Goal: Transaction & Acquisition: Book appointment/travel/reservation

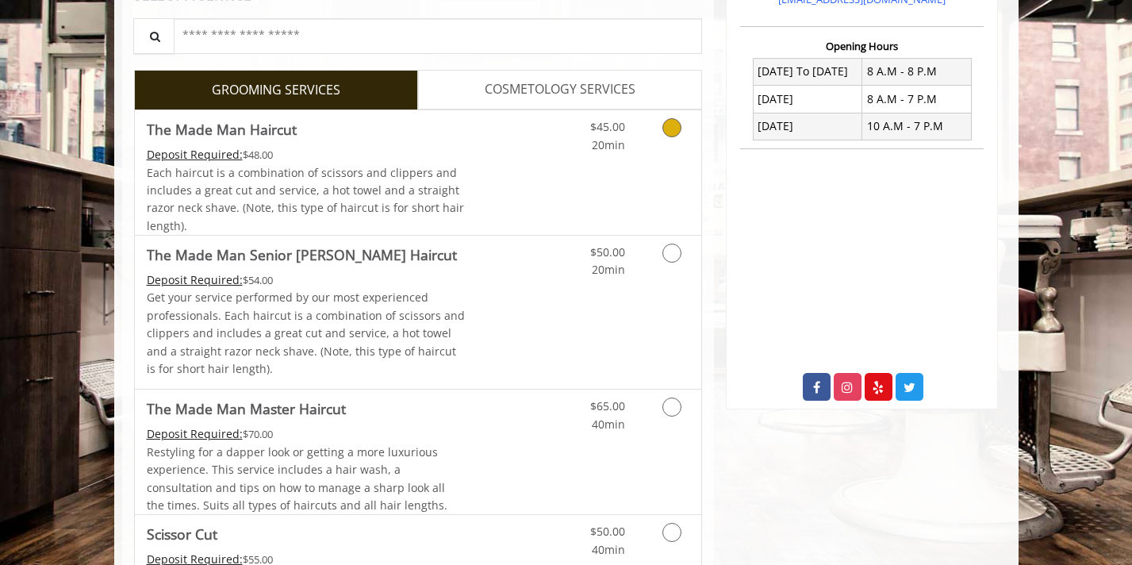
click at [648, 159] on div "$45.00 20min" at bounding box center [630, 172] width 142 height 125
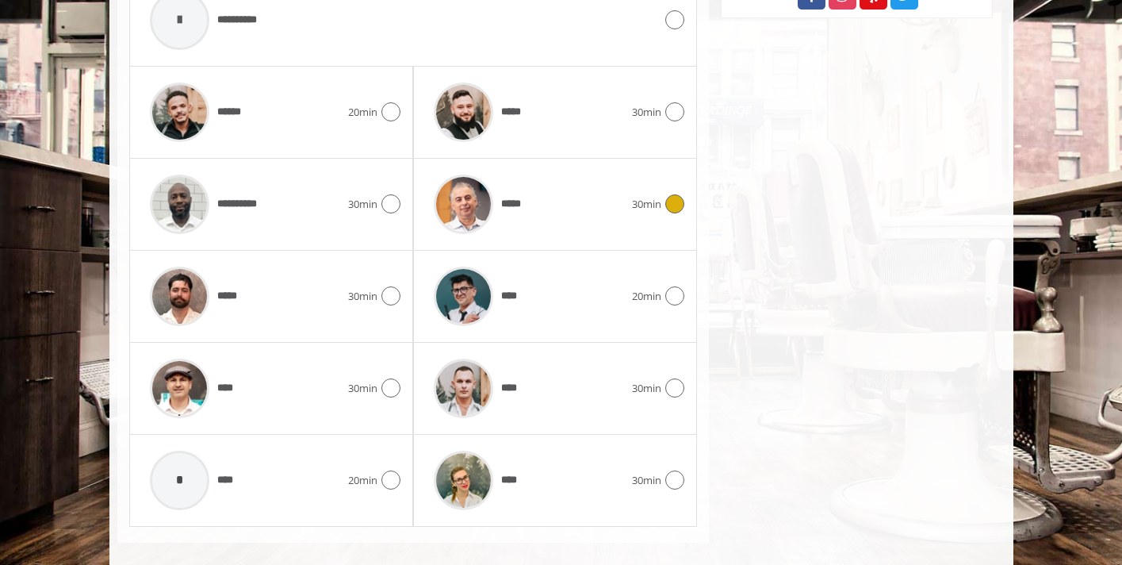
click at [580, 200] on div "*****" at bounding box center [529, 204] width 206 height 75
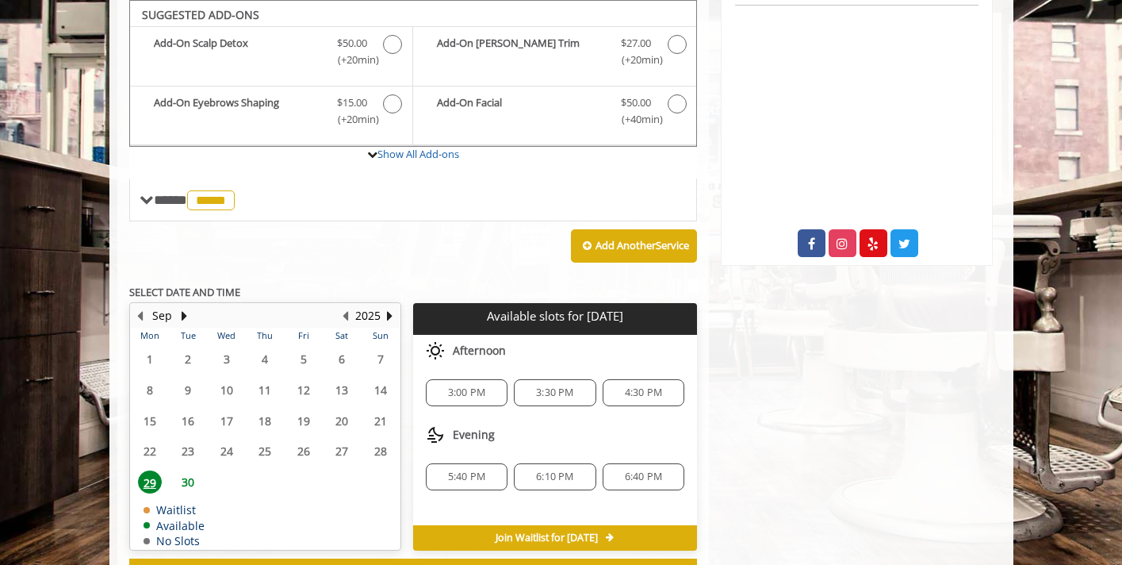
click at [190, 481] on span "30" at bounding box center [188, 481] width 24 height 23
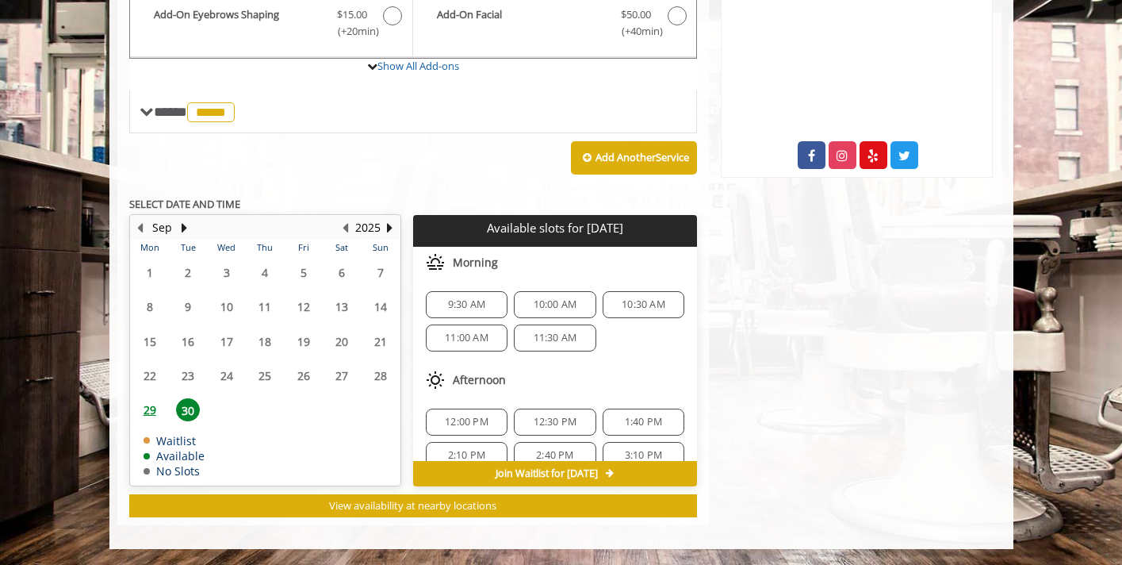
scroll to position [138, 0]
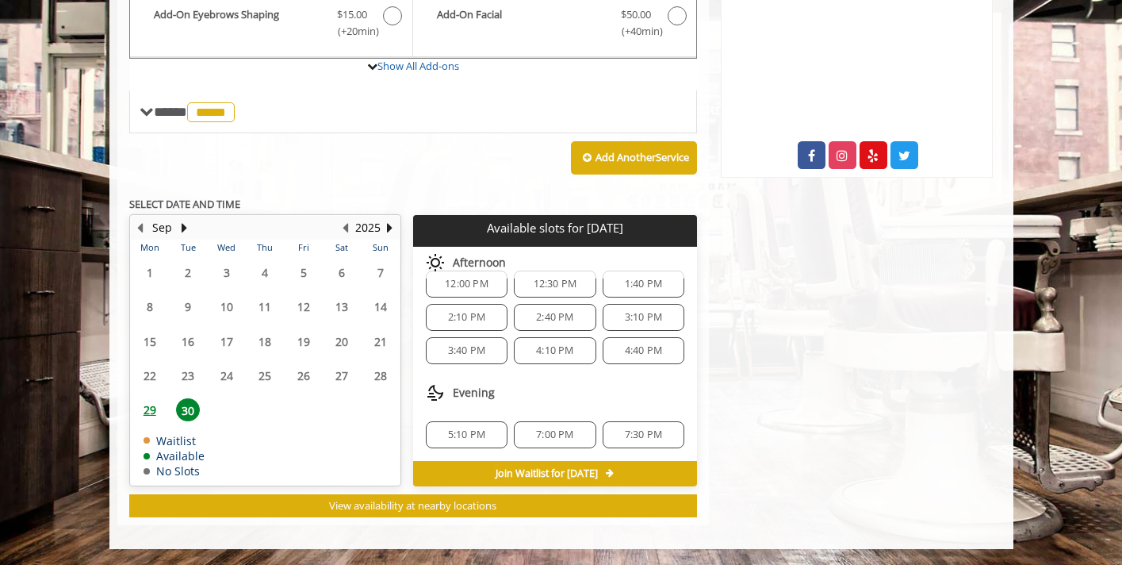
click at [480, 438] on span "5:10 PM" at bounding box center [466, 434] width 37 height 13
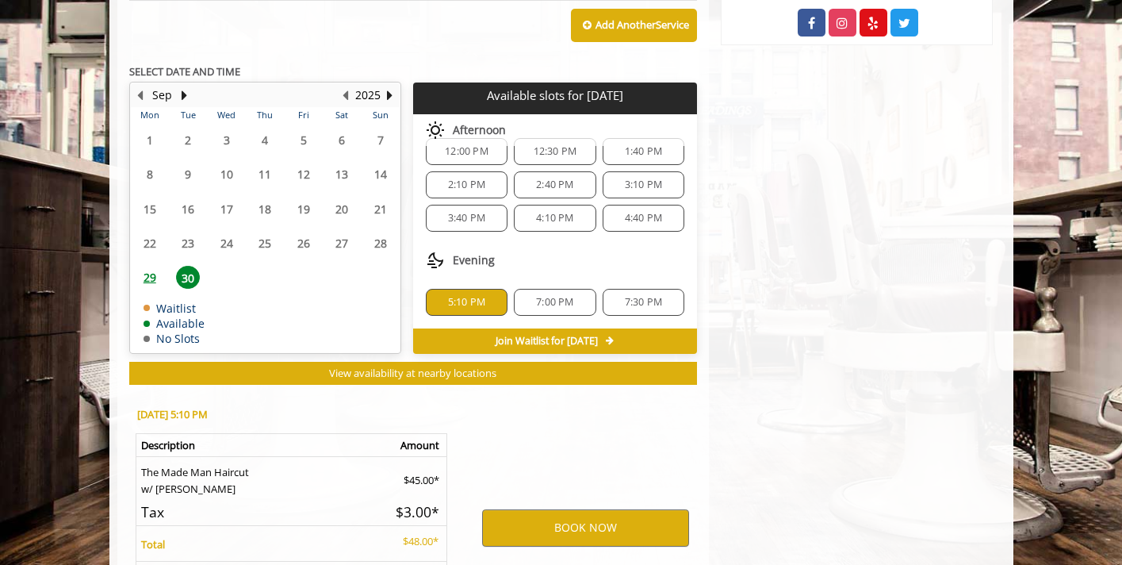
scroll to position [902, 0]
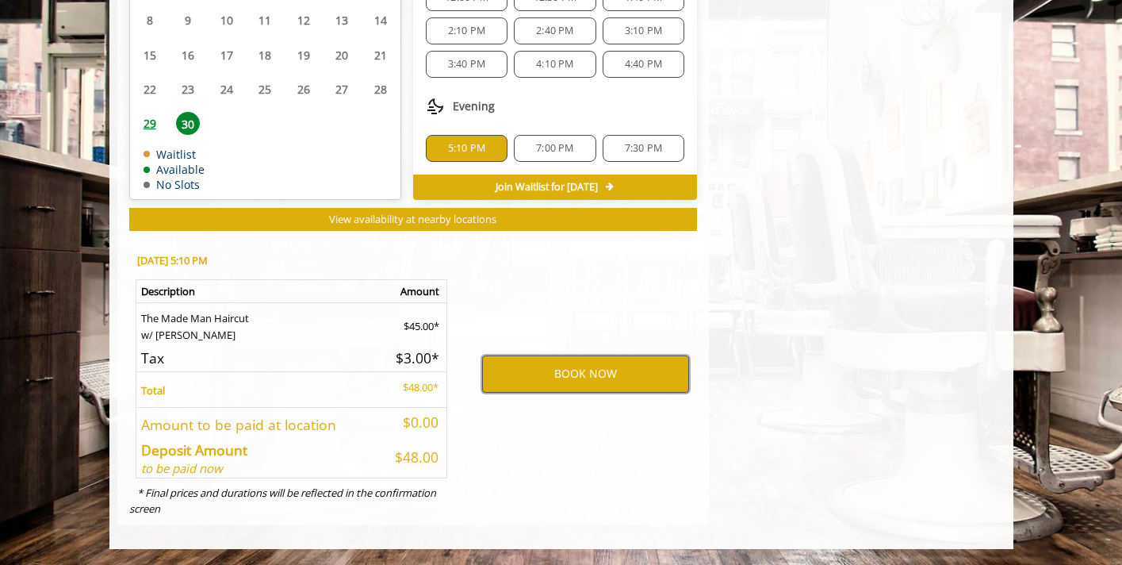
click at [538, 374] on button "BOOK NOW" at bounding box center [585, 373] width 207 height 36
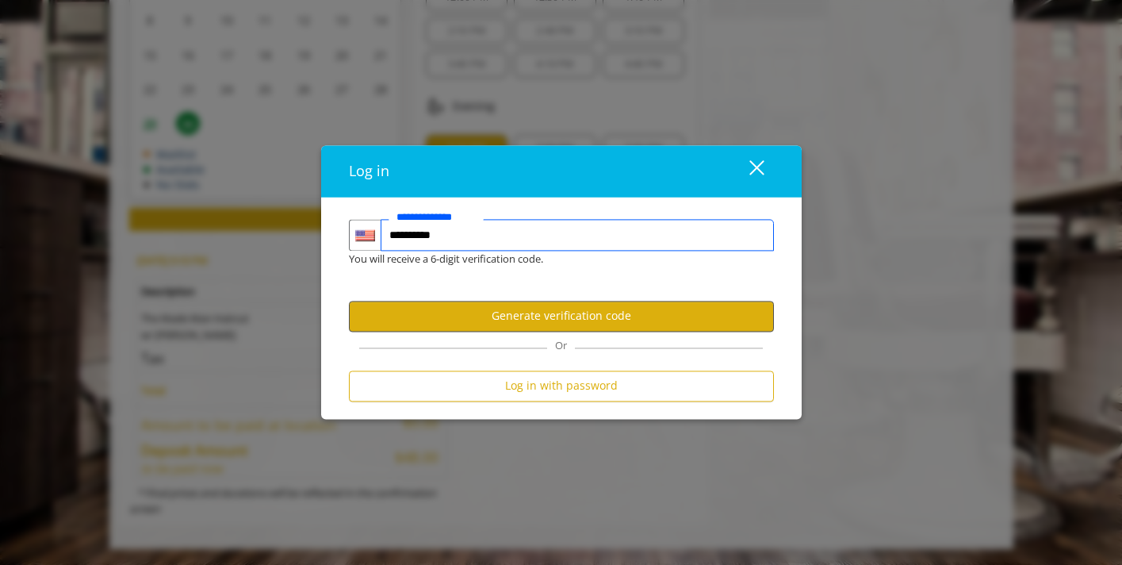
type input "**********"
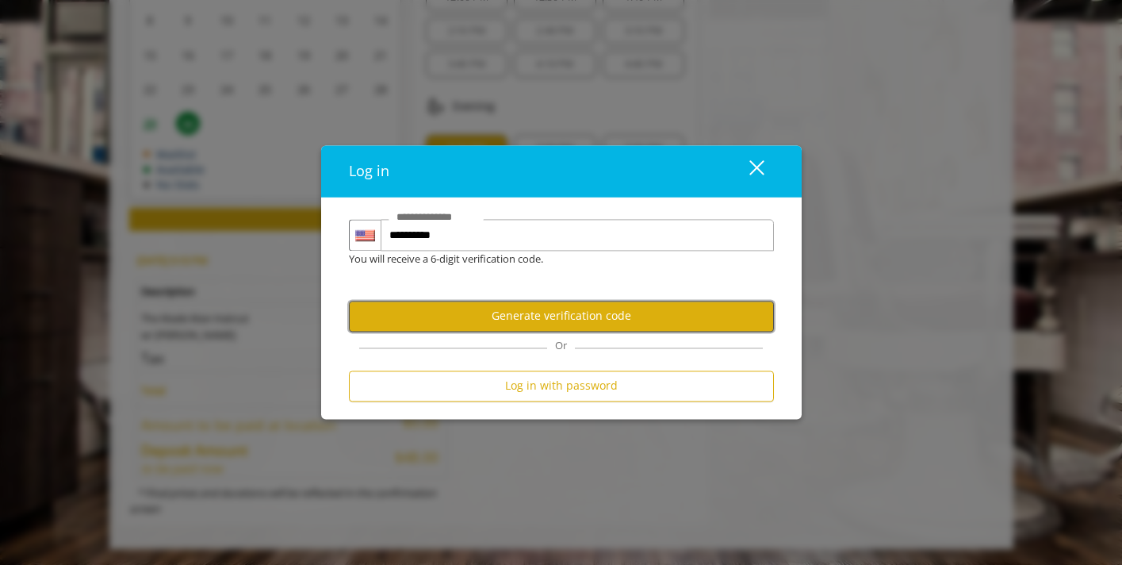
scroll to position [0, 0]
click at [685, 328] on button "Generate verification code" at bounding box center [561, 316] width 425 height 31
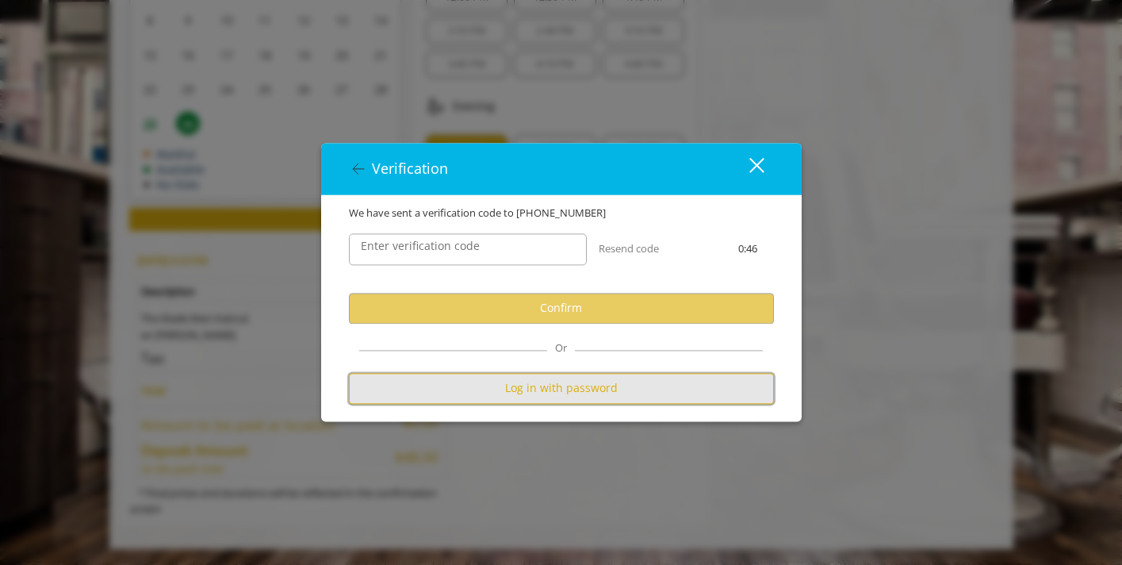
click at [615, 374] on button "Log in with password" at bounding box center [561, 388] width 425 height 31
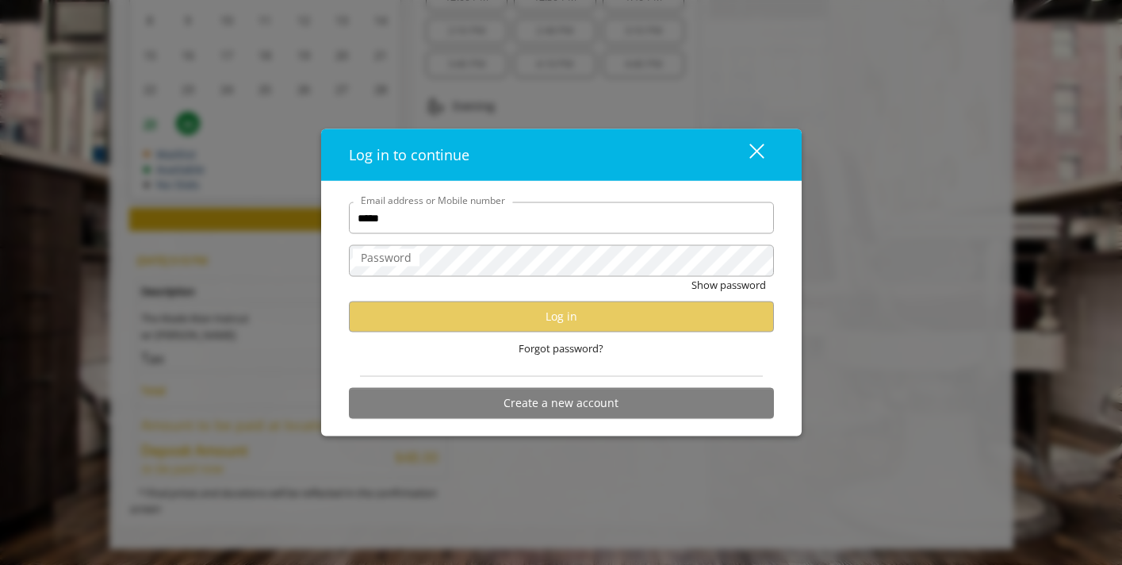
type input "**********"
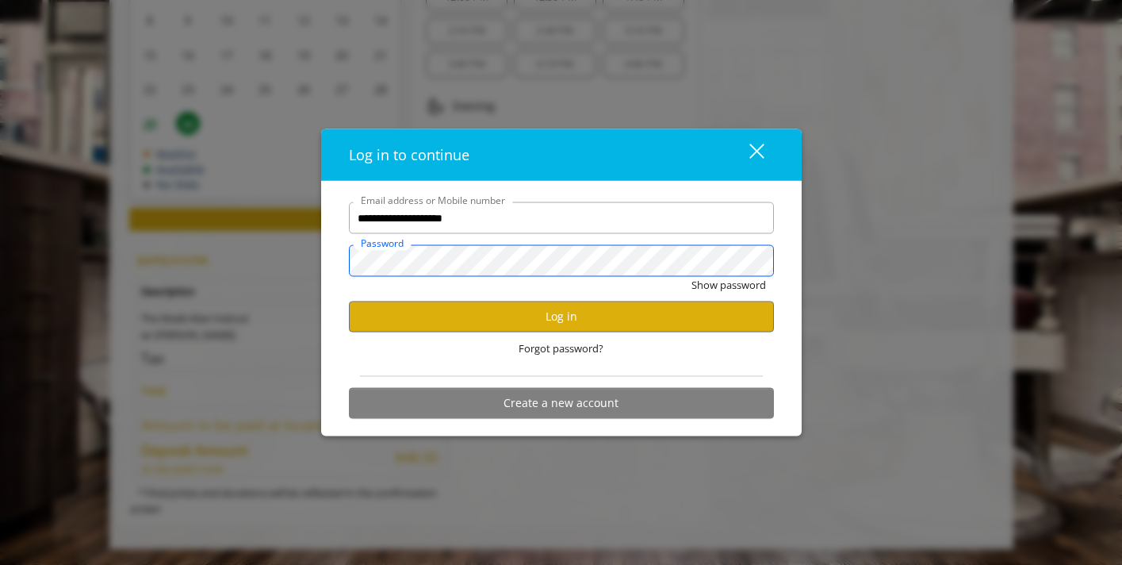
click at [692, 277] on button "Show password" at bounding box center [729, 285] width 75 height 17
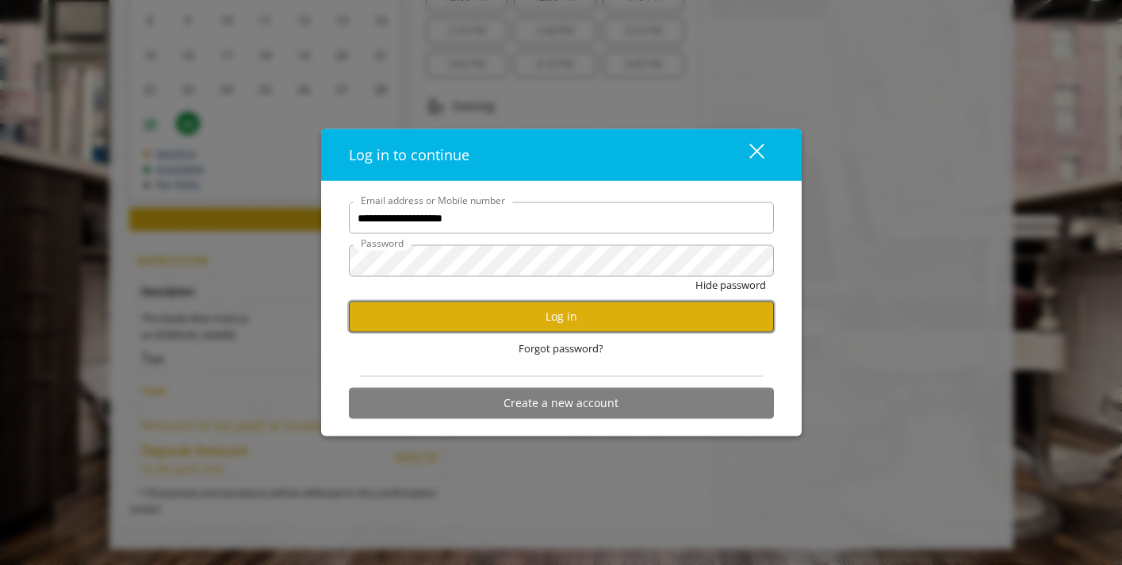
click at [625, 313] on button "Log in" at bounding box center [561, 316] width 425 height 31
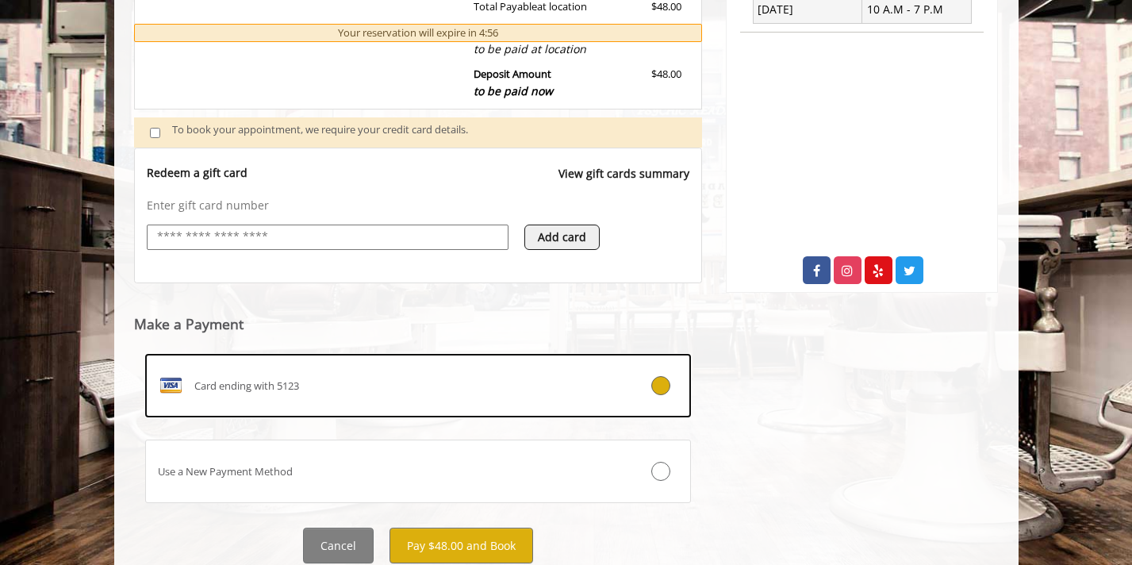
scroll to position [555, 0]
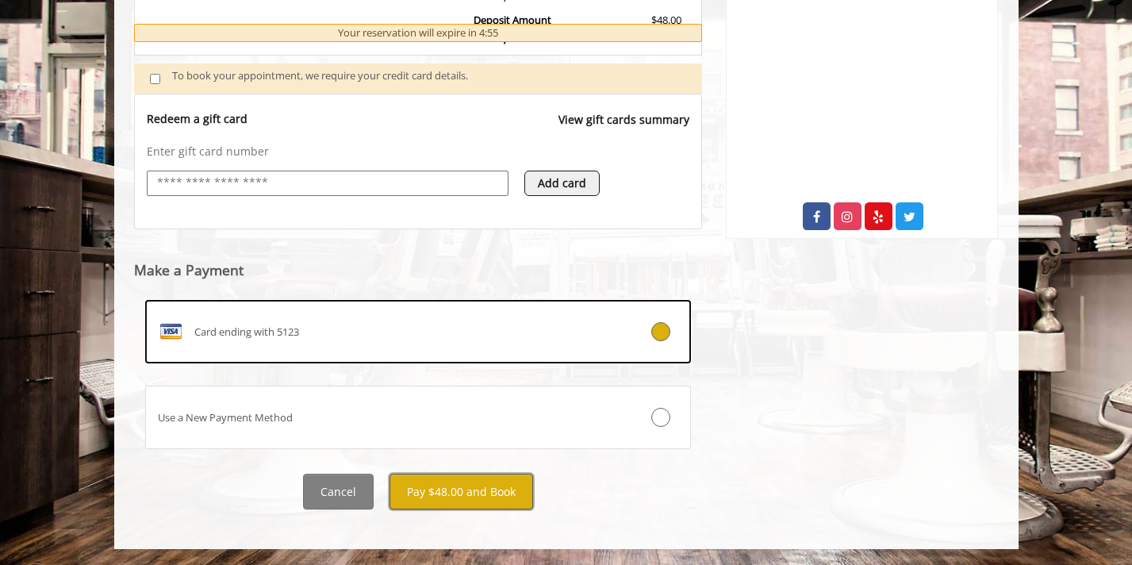
click at [454, 487] on button "Pay $48.00 and Book" at bounding box center [461, 491] width 144 height 36
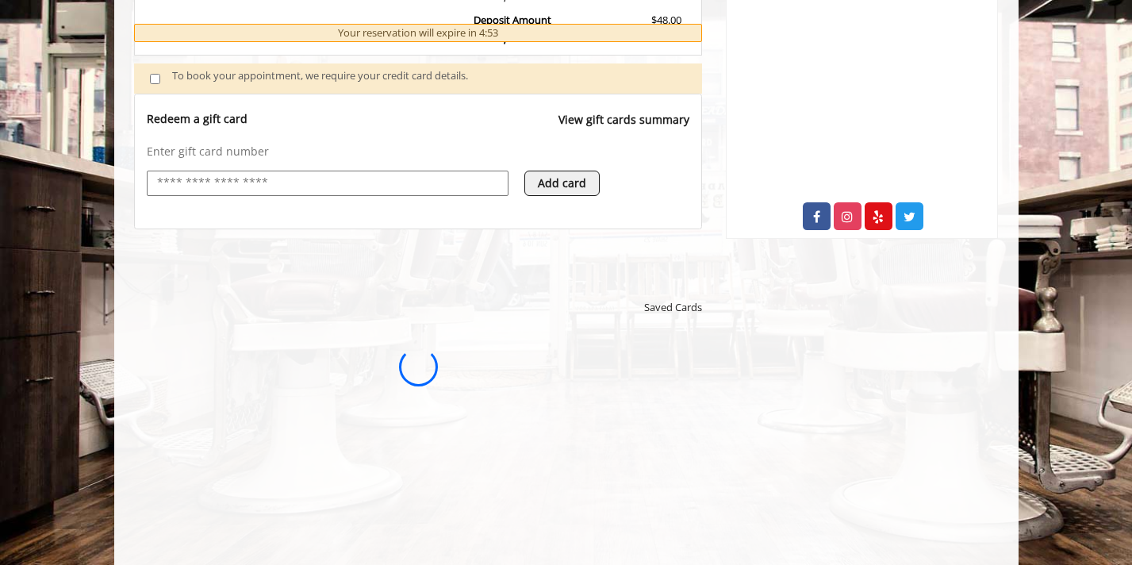
scroll to position [0, 0]
